Goal: Transaction & Acquisition: Download file/media

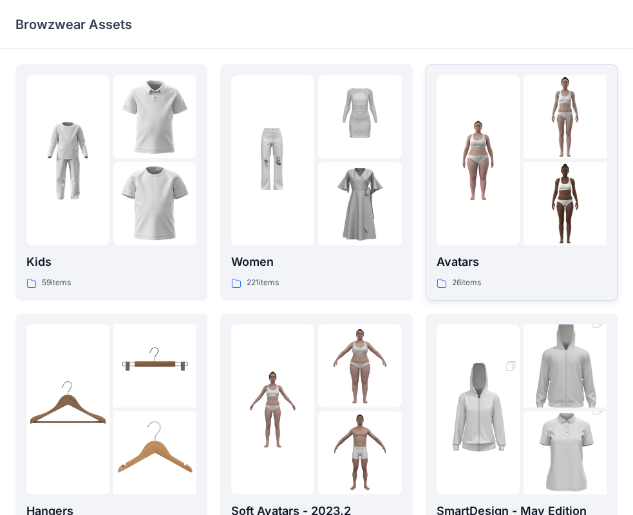
click at [528, 261] on p "Avatars" at bounding box center [521, 262] width 170 height 18
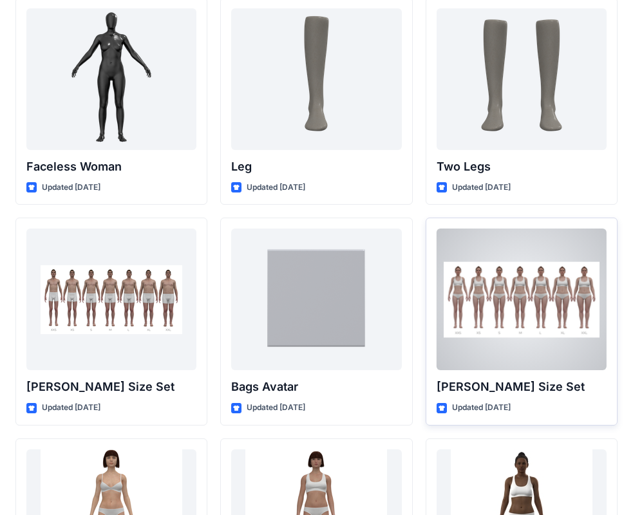
scroll to position [1162, 0]
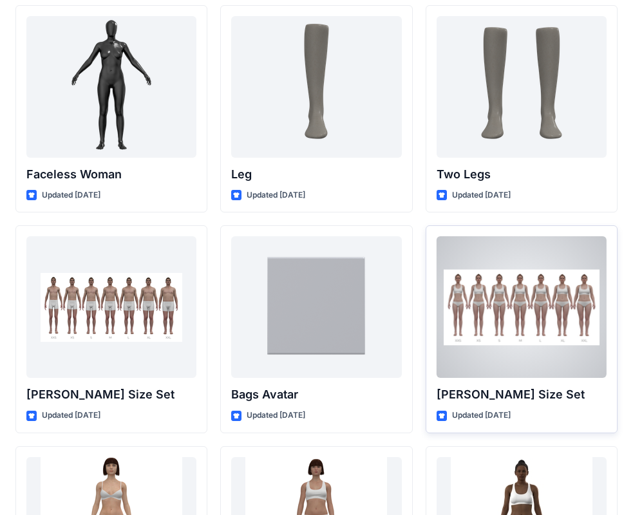
click at [505, 398] on p "[PERSON_NAME] Size Set" at bounding box center [521, 395] width 170 height 18
click at [503, 339] on div at bounding box center [521, 307] width 170 height 142
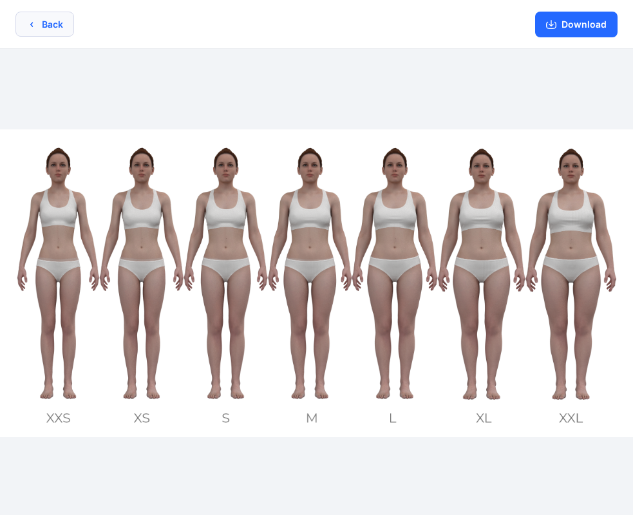
click at [24, 28] on button "Back" at bounding box center [44, 24] width 59 height 25
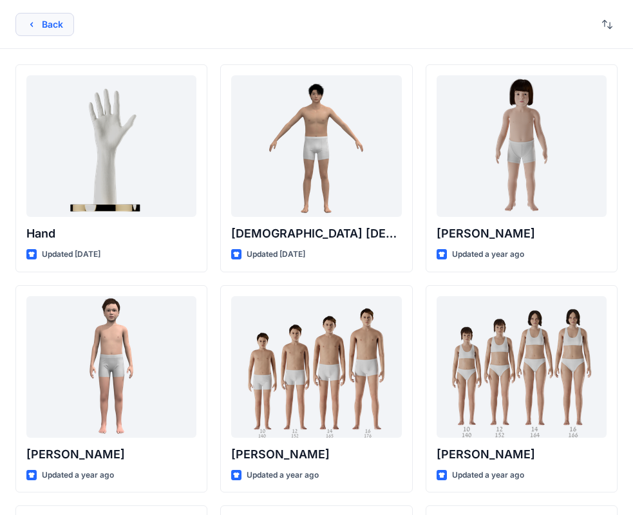
click at [44, 25] on button "Back" at bounding box center [44, 24] width 59 height 23
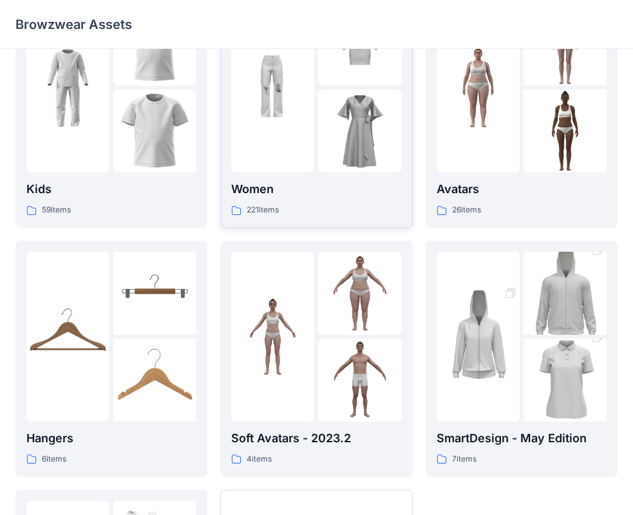
scroll to position [129, 0]
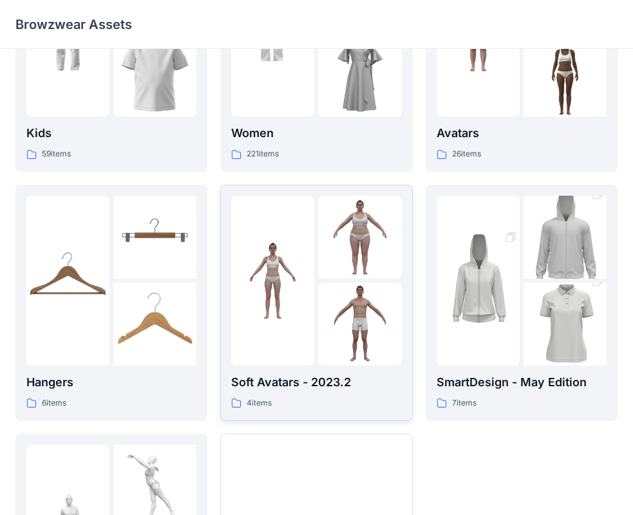
click at [275, 319] on img at bounding box center [272, 280] width 83 height 83
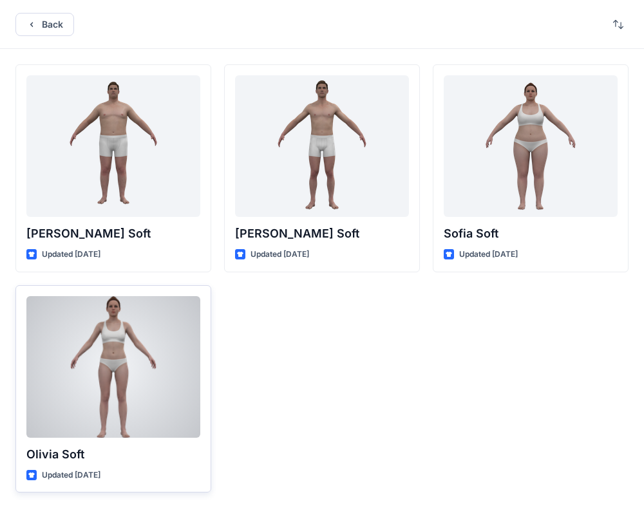
click at [126, 428] on div at bounding box center [113, 367] width 174 height 142
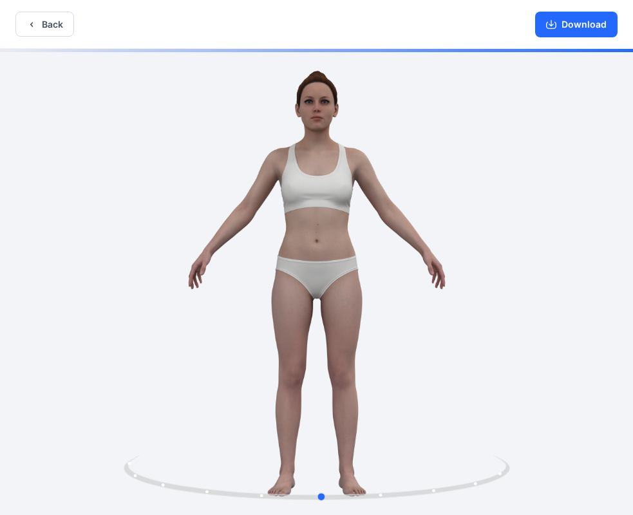
drag, startPoint x: 447, startPoint y: 317, endPoint x: 460, endPoint y: 307, distance: 16.5
click at [454, 313] on div at bounding box center [316, 283] width 633 height 469
drag, startPoint x: 476, startPoint y: 294, endPoint x: 532, endPoint y: 290, distance: 56.1
click at [532, 294] on div at bounding box center [316, 283] width 633 height 469
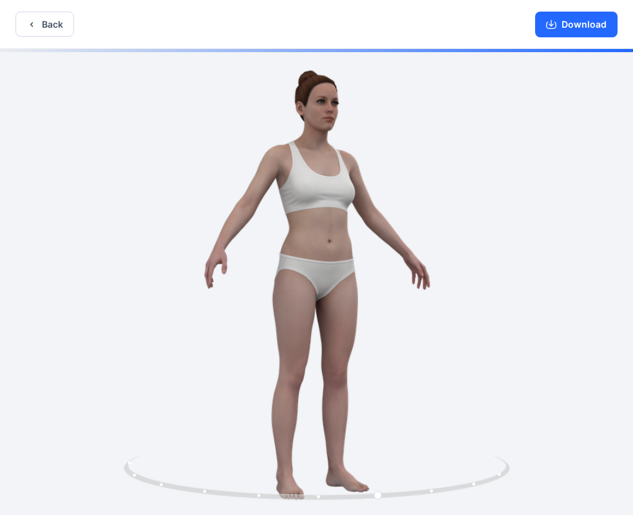
drag, startPoint x: 544, startPoint y: 214, endPoint x: 575, endPoint y: 169, distance: 54.1
click at [568, 206] on div at bounding box center [316, 283] width 633 height 469
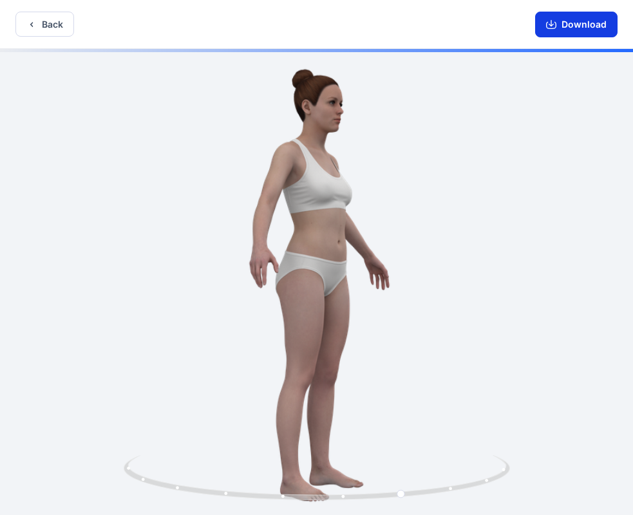
click at [602, 21] on button "Download" at bounding box center [576, 25] width 82 height 26
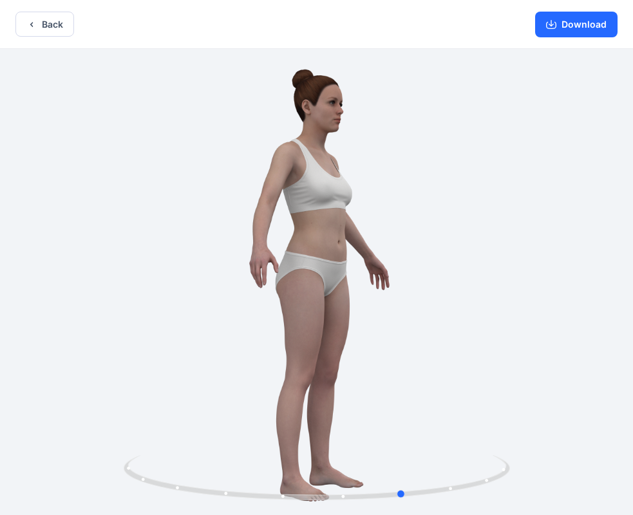
click at [509, 293] on div at bounding box center [316, 283] width 633 height 469
